Goal: Task Accomplishment & Management: Use online tool/utility

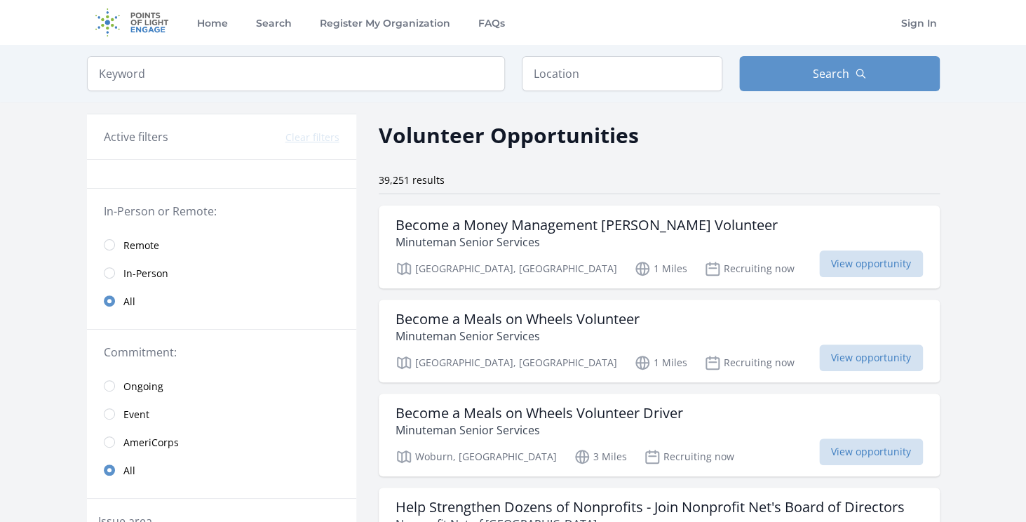
click at [125, 248] on span "Remote" at bounding box center [141, 245] width 36 height 14
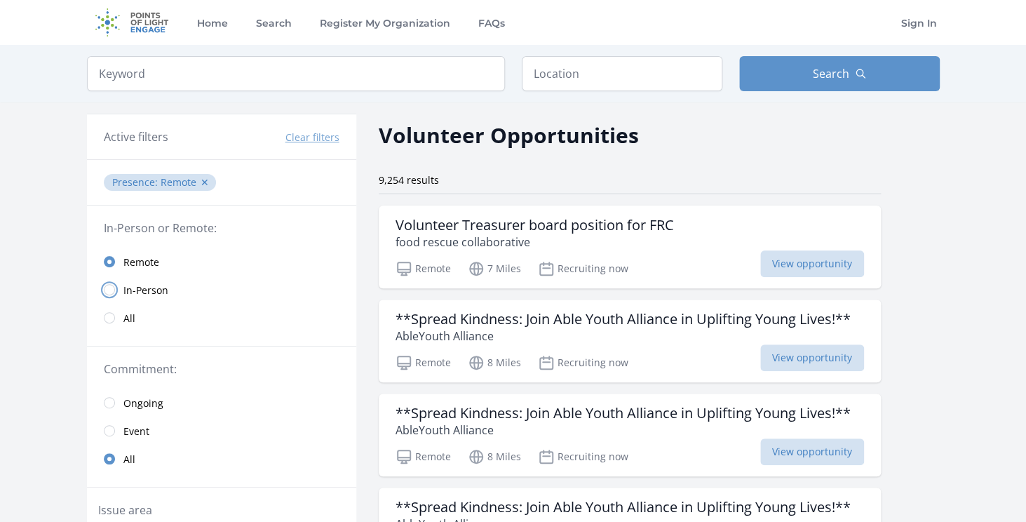
click at [114, 292] on input "radio" at bounding box center [109, 289] width 11 height 11
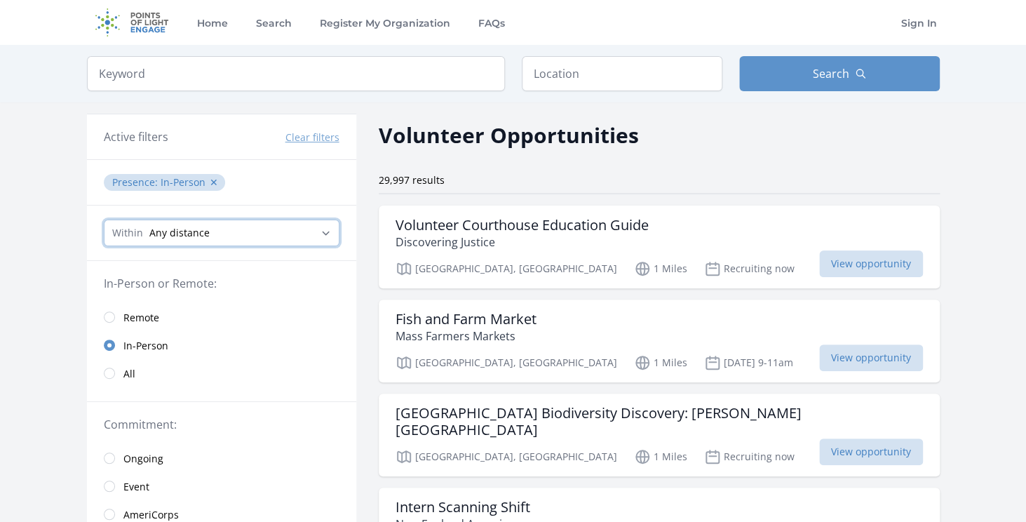
click option "Any distance" at bounding box center [0, 0] width 0 height 0
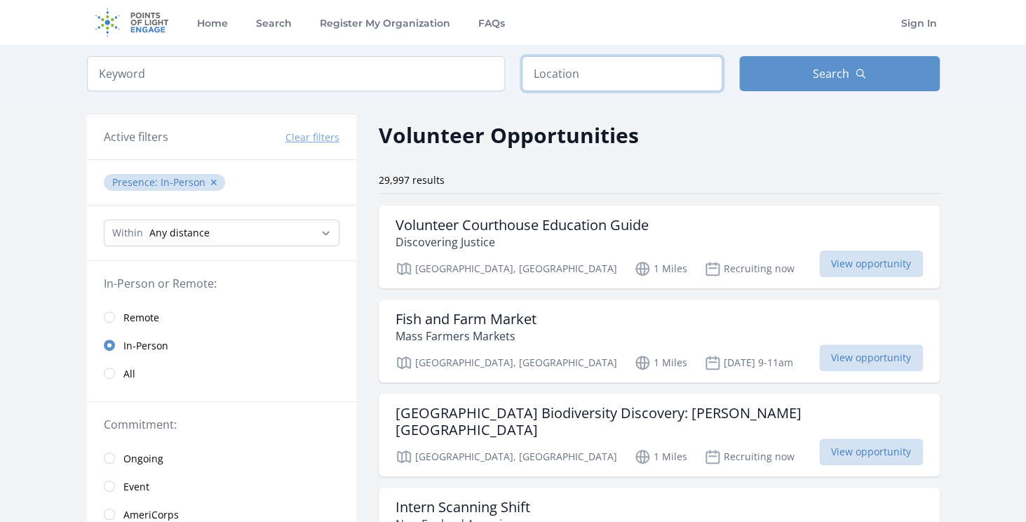
click at [569, 76] on input "text" at bounding box center [622, 73] width 201 height 35
type input "Atlanta, GA, USA"
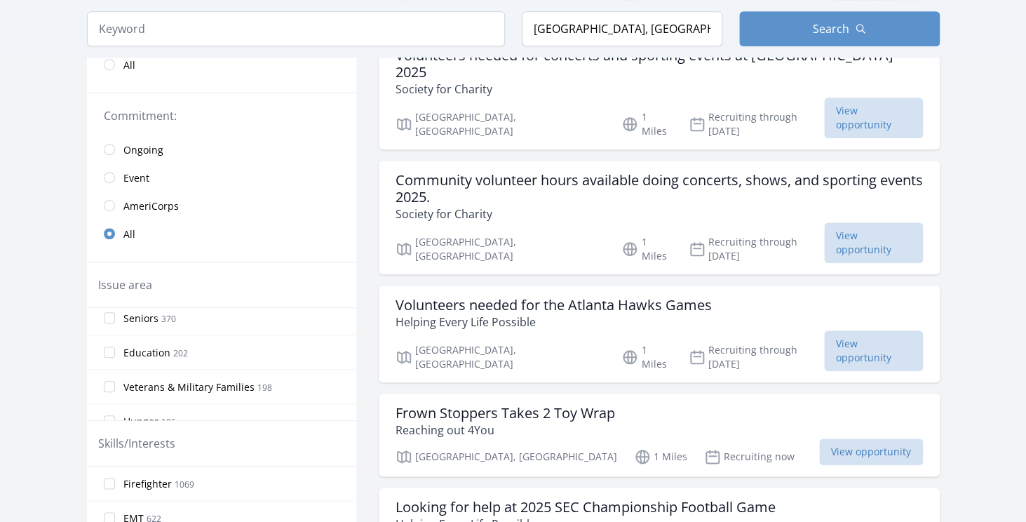
scroll to position [111, 0]
click at [113, 353] on input "Education 202" at bounding box center [109, 351] width 11 height 11
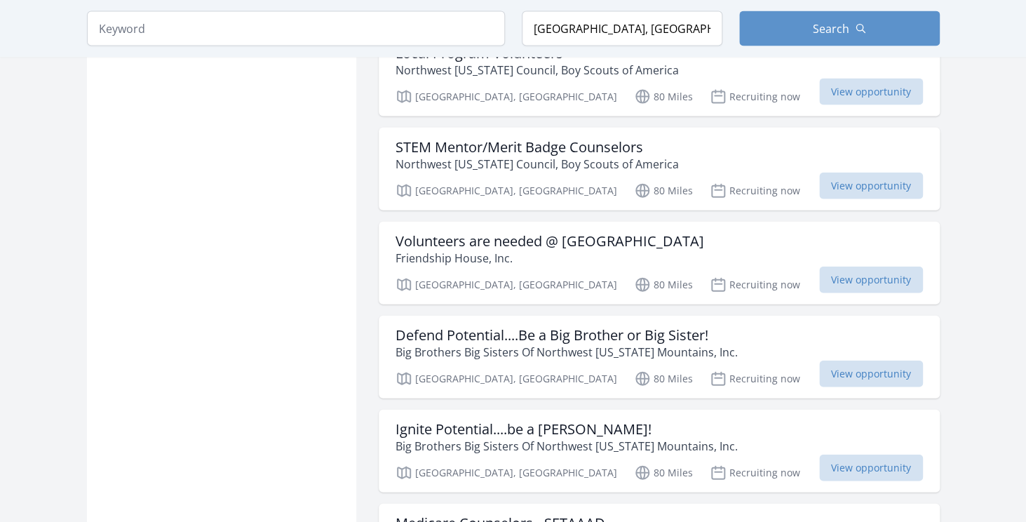
scroll to position [1139, 0]
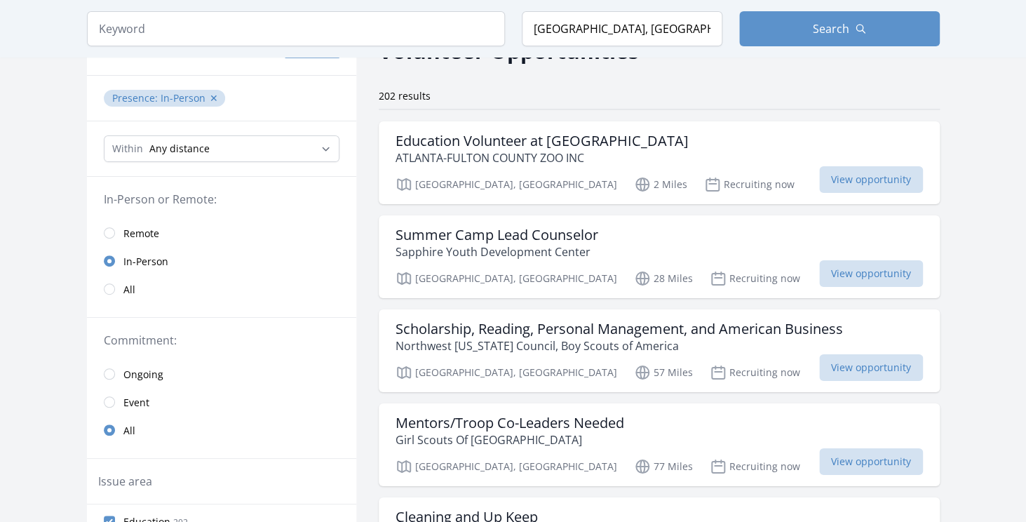
scroll to position [101, 0]
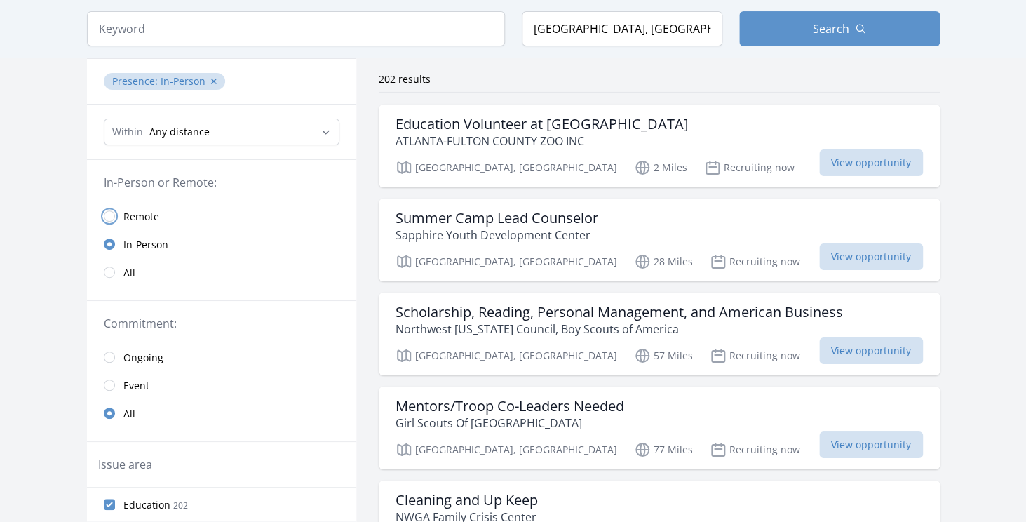
click at [113, 219] on input "radio" at bounding box center [109, 215] width 11 height 11
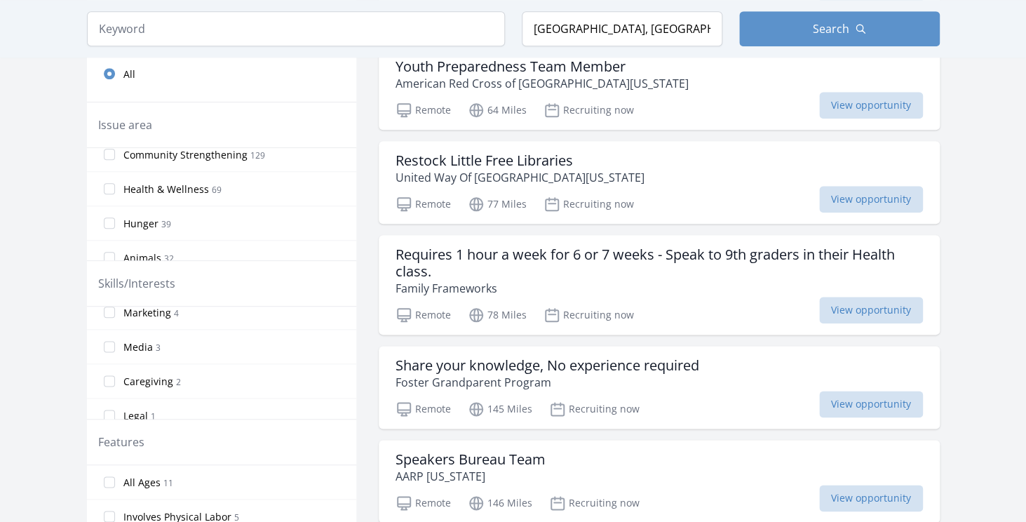
scroll to position [265, 0]
click at [147, 400] on span "Research" at bounding box center [144, 403] width 43 height 14
click at [115, 400] on input "Research 1" at bounding box center [109, 401] width 11 height 11
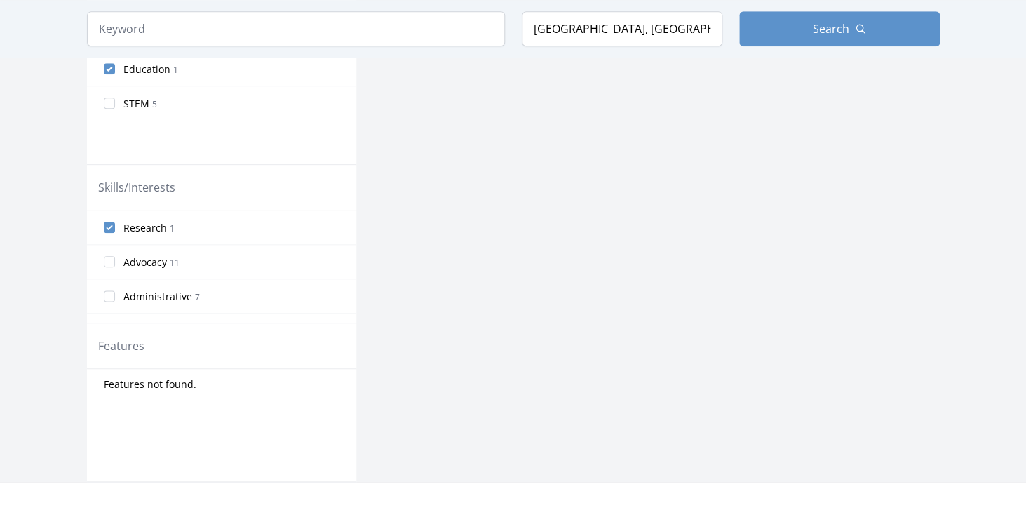
scroll to position [485, 0]
click at [110, 225] on input "Research 1" at bounding box center [109, 222] width 11 height 11
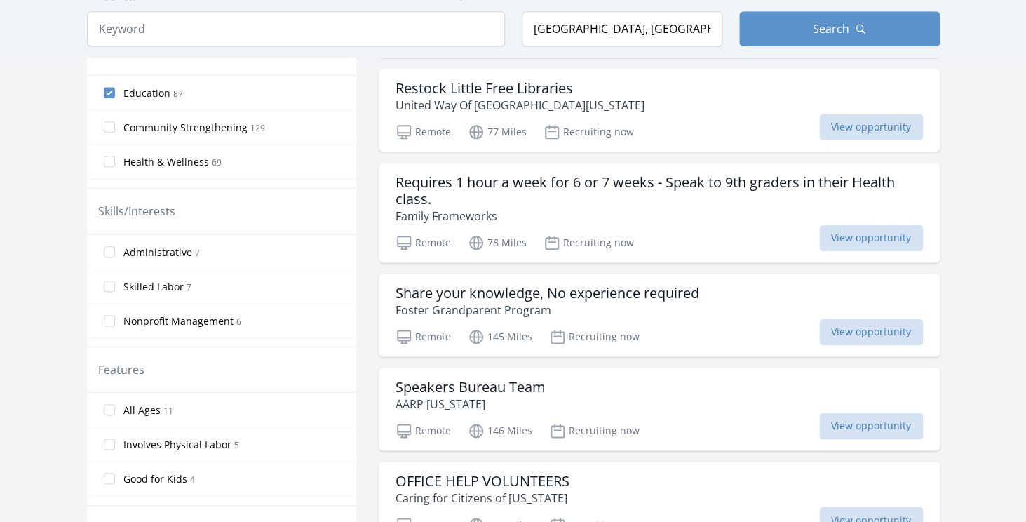
scroll to position [0, 0]
click at [180, 285] on span "Administrative" at bounding box center [157, 286] width 69 height 14
click at [115, 285] on input "Administrative 7" at bounding box center [109, 285] width 11 height 11
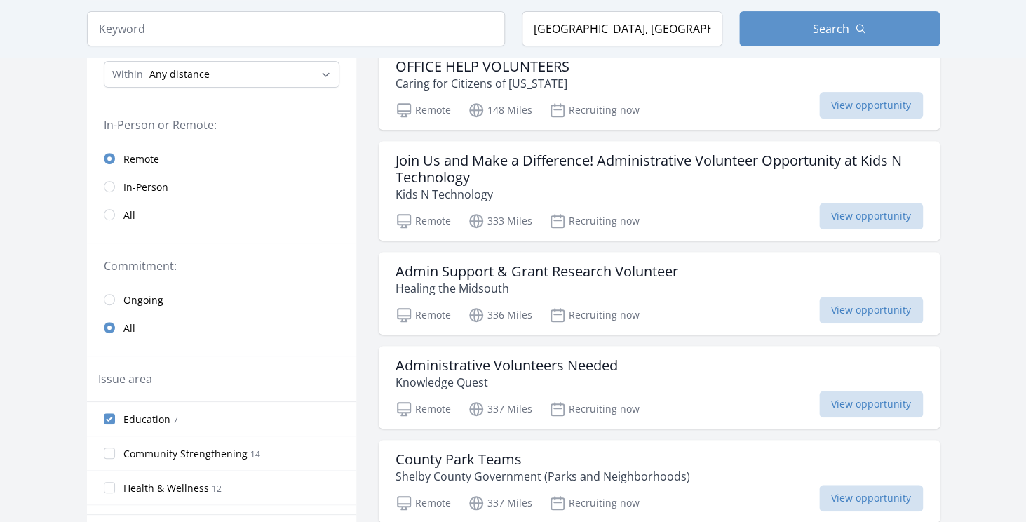
scroll to position [156, 0]
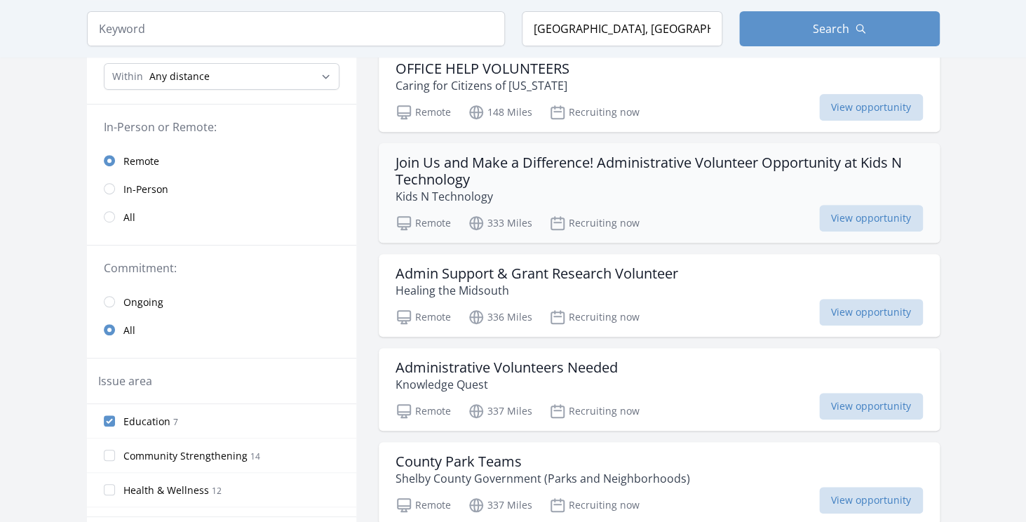
click at [644, 163] on h3 "Join Us and Make a Difference! Administrative Volunteer Opportunity at Kids N T…" at bounding box center [659, 171] width 527 height 34
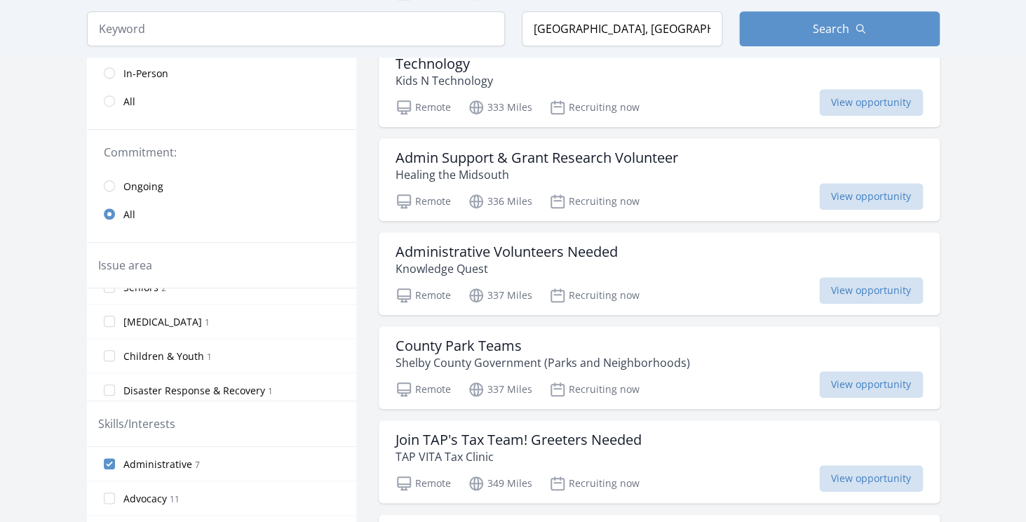
scroll to position [196, 0]
click at [111, 464] on input "Administrative 7" at bounding box center [109, 463] width 11 height 11
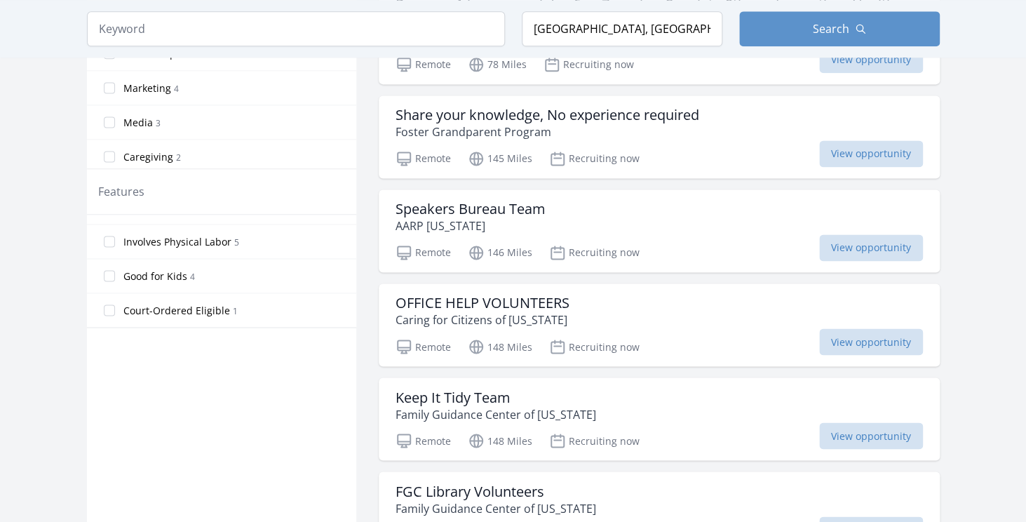
scroll to position [703, 0]
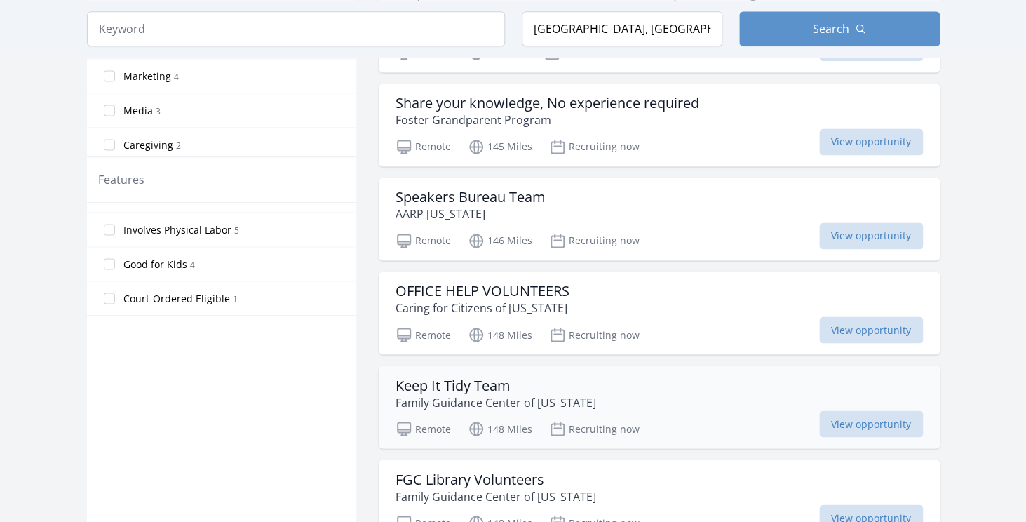
click at [475, 383] on h3 "Keep It Tidy Team" at bounding box center [496, 385] width 201 height 17
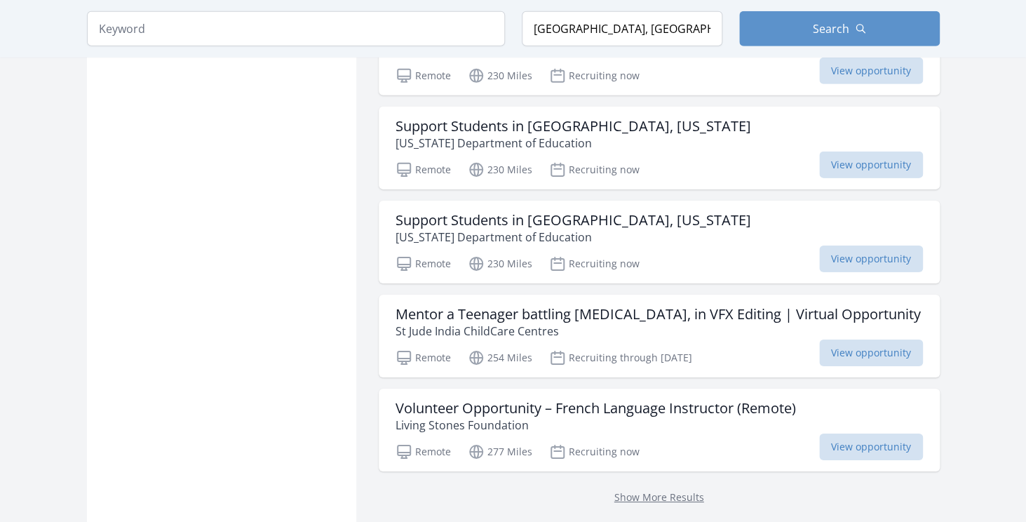
scroll to position [1624, 0]
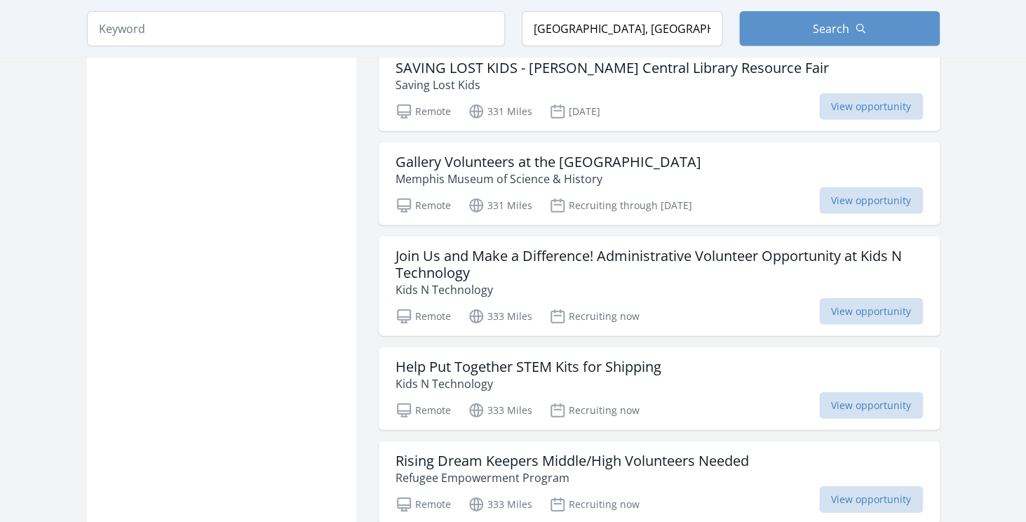
scroll to position [3384, 0]
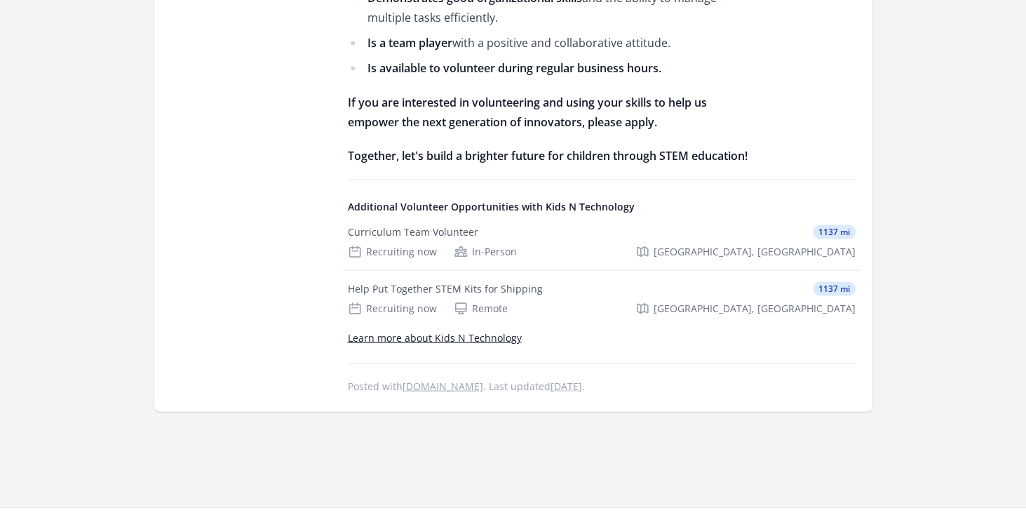
scroll to position [923, 0]
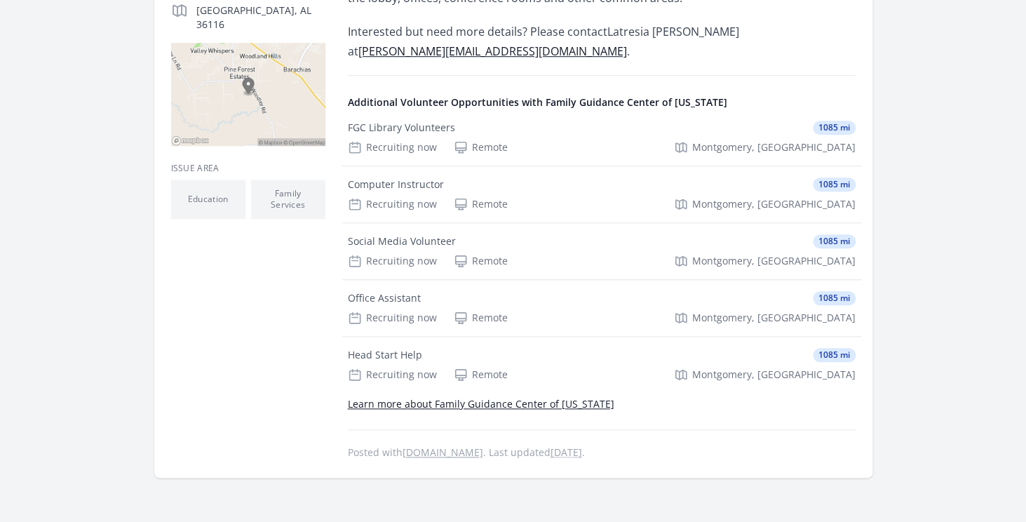
scroll to position [368, 0]
click at [417, 184] on div "Computer Instructor" at bounding box center [396, 184] width 96 height 14
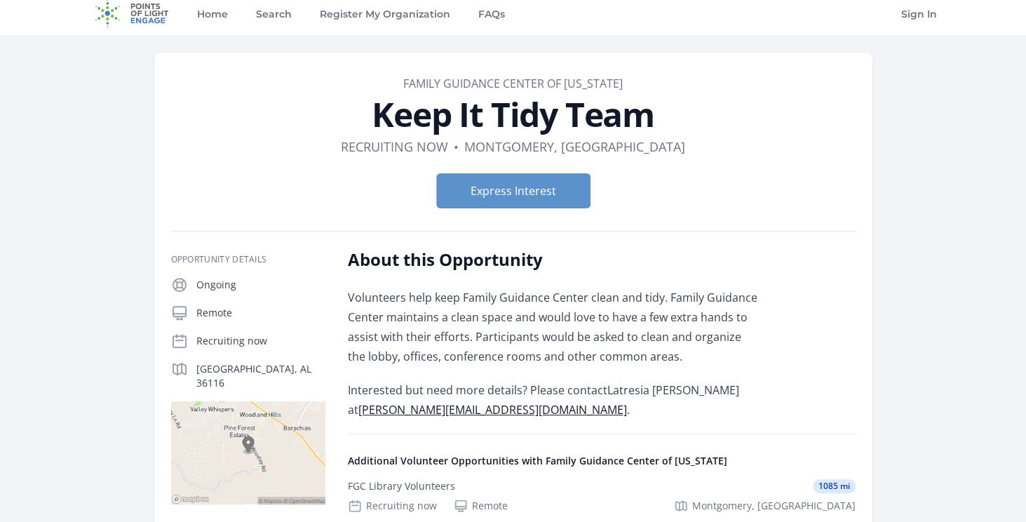
scroll to position [0, 0]
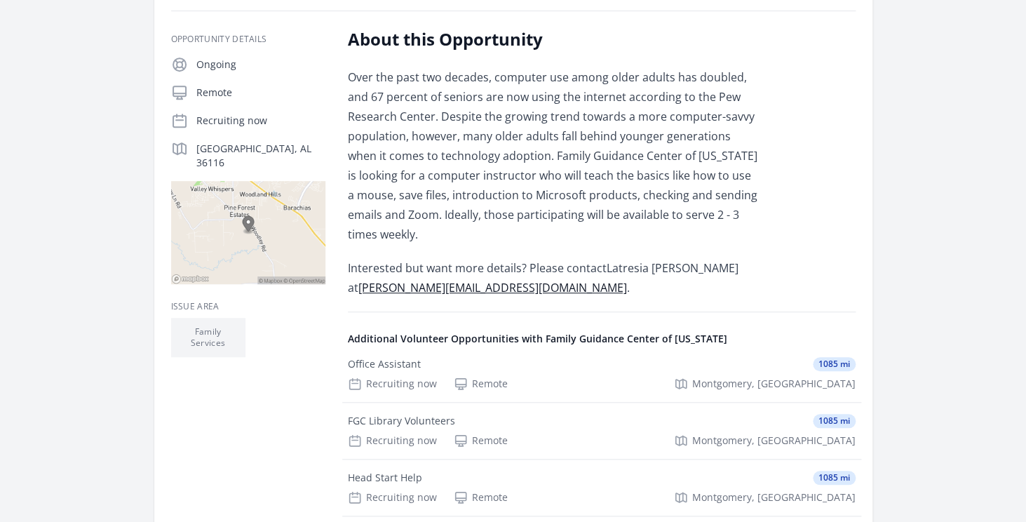
scroll to position [212, 0]
